Goal: Find specific page/section: Find specific page/section

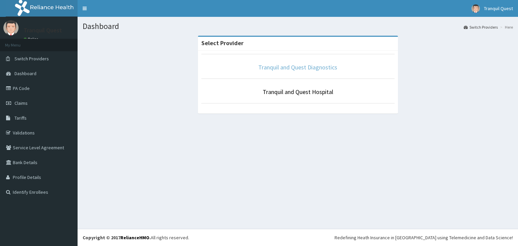
click at [306, 69] on link "Tranquil and Quest Diagnostics" at bounding box center [297, 67] width 79 height 8
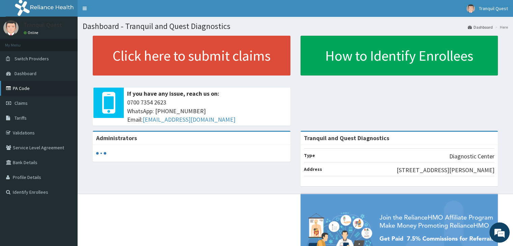
click at [17, 87] on link "PA Code" at bounding box center [39, 88] width 78 height 15
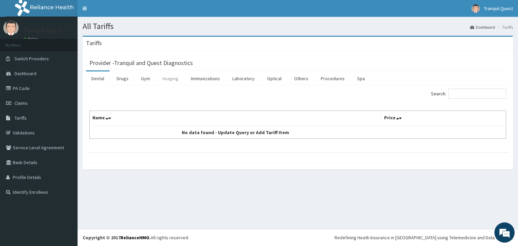
click at [164, 82] on link "Imaging" at bounding box center [170, 78] width 27 height 14
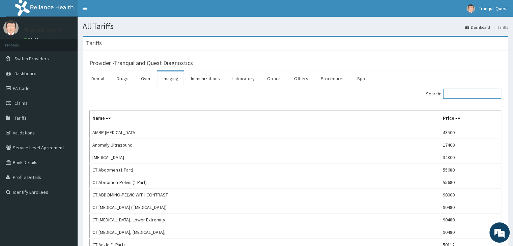
click at [466, 95] on input "Search:" at bounding box center [472, 94] width 58 height 10
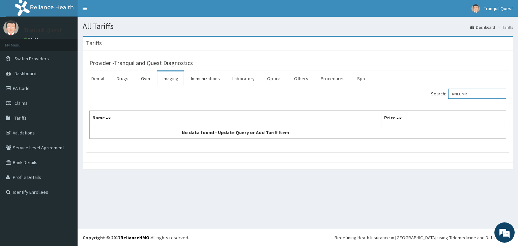
drag, startPoint x: 480, startPoint y: 95, endPoint x: 441, endPoint y: 96, distance: 38.8
click at [441, 96] on label "Search: KNEE MR" at bounding box center [468, 94] width 75 height 10
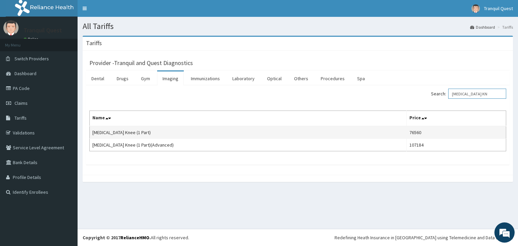
type input "MRI KN"
